Goal: Task Accomplishment & Management: Use online tool/utility

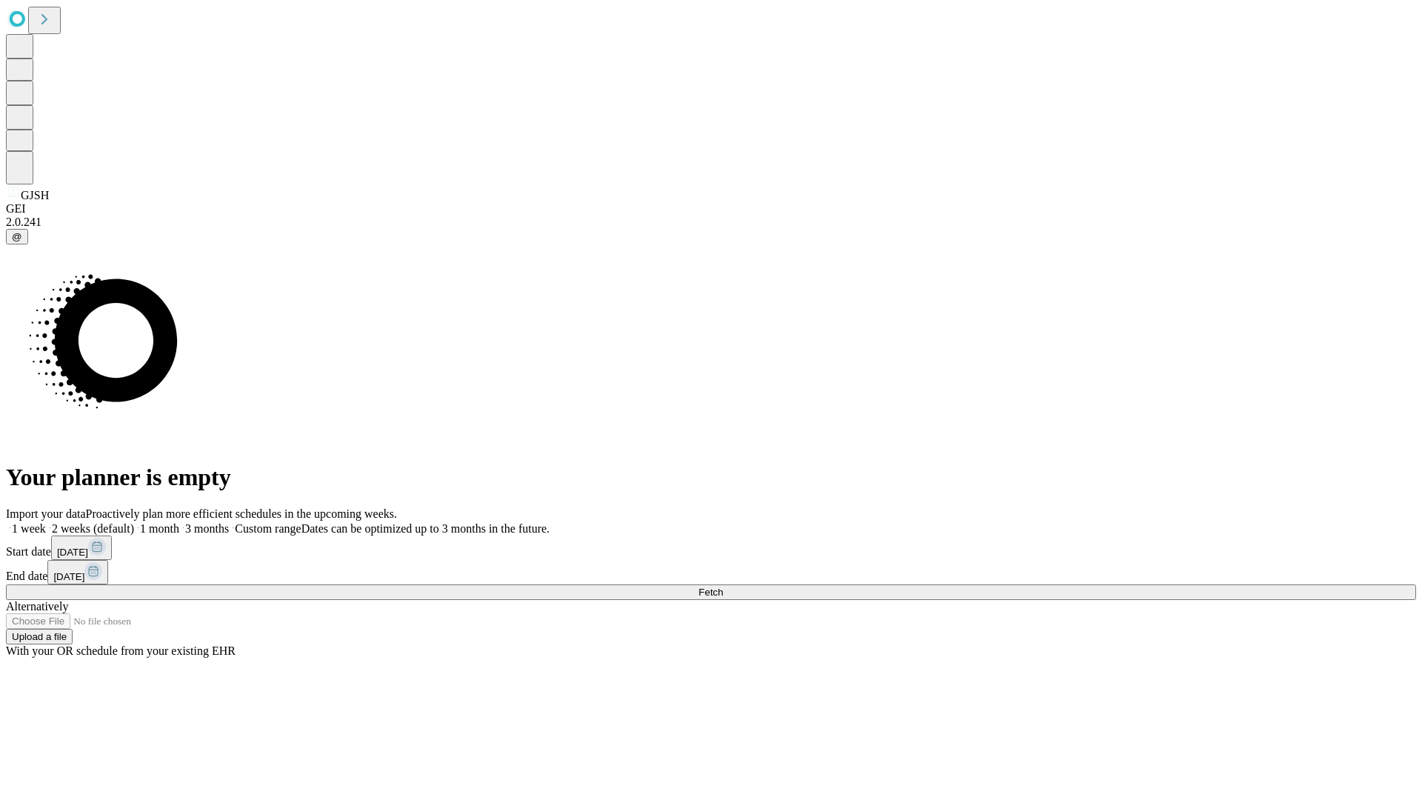
click at [723, 587] on span "Fetch" at bounding box center [710, 592] width 24 height 11
